Goal: Transaction & Acquisition: Download file/media

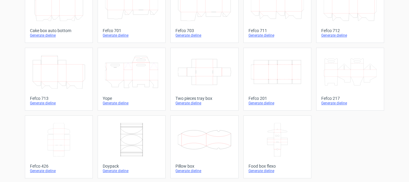
scroll to position [192, 0]
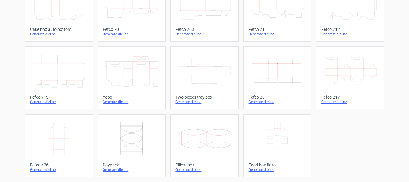
click at [113, 97] on div "Yope" at bounding box center [132, 97] width 58 height 5
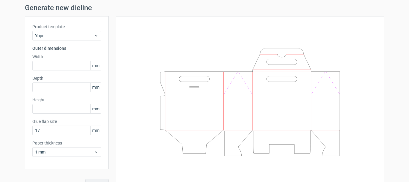
scroll to position [30, 0]
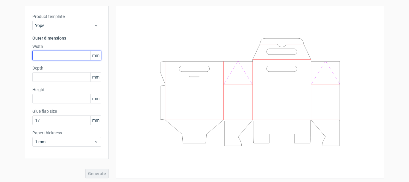
click at [53, 53] on input "text" at bounding box center [66, 56] width 69 height 10
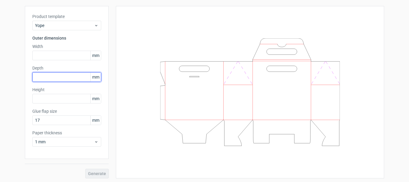
click at [52, 80] on input "text" at bounding box center [66, 77] width 69 height 10
type input "20"
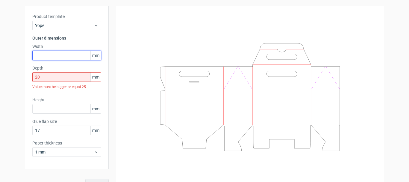
click at [58, 55] on input "text" at bounding box center [66, 56] width 69 height 10
type input "102"
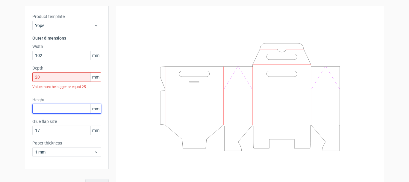
click at [53, 112] on input "text" at bounding box center [66, 109] width 69 height 10
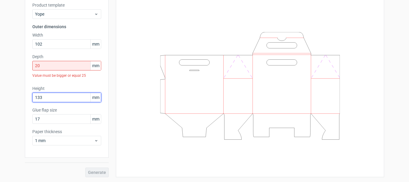
type input "133"
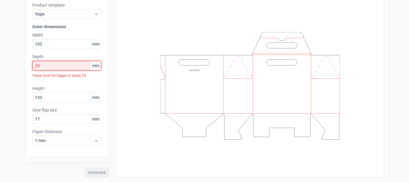
drag, startPoint x: 41, startPoint y: 64, endPoint x: 17, endPoint y: 77, distance: 27.2
click at [17, 77] on div "Generate new dieline Product template Yope Outer dimensions Width 102 mm Depth …" at bounding box center [204, 80] width 409 height 204
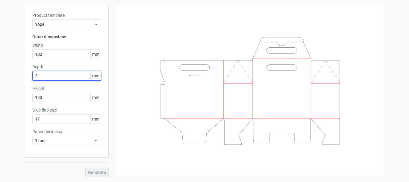
scroll to position [31, 0]
type input "25"
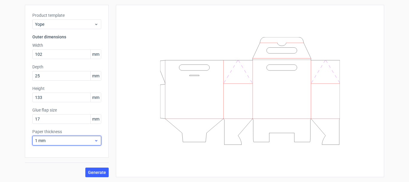
click at [57, 141] on span "1 mm" at bounding box center [64, 140] width 59 height 6
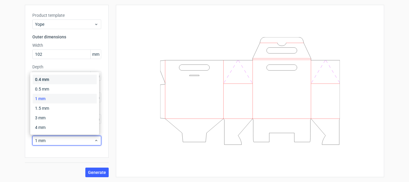
click at [59, 83] on div "0.4 mm" at bounding box center [65, 79] width 64 height 10
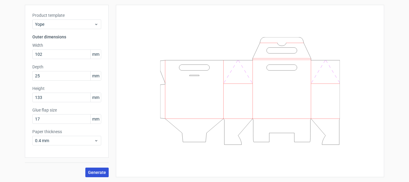
click at [95, 172] on span "Generate" at bounding box center [97, 172] width 18 height 4
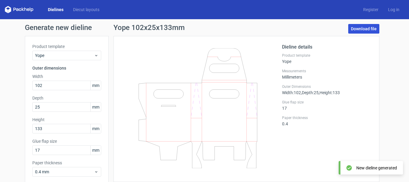
click at [356, 29] on link "Download file" at bounding box center [363, 29] width 31 height 10
